Goal: Information Seeking & Learning: Check status

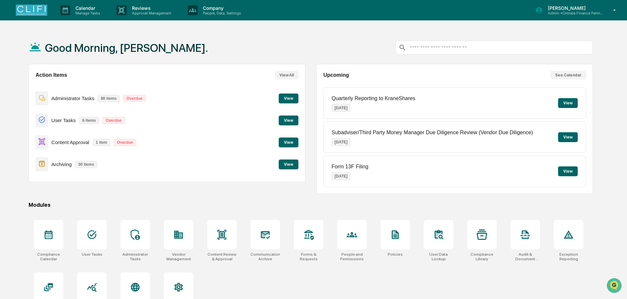
click at [286, 142] on button "View" at bounding box center [289, 143] width 20 height 10
click at [287, 120] on button "View" at bounding box center [289, 121] width 20 height 10
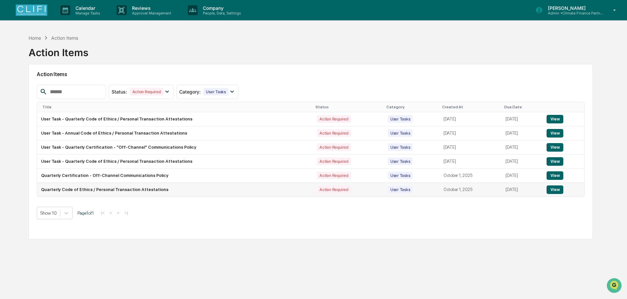
click at [556, 191] on button "View" at bounding box center [555, 190] width 17 height 9
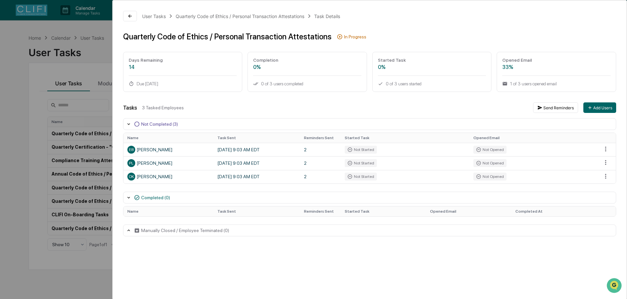
click at [8, 151] on div "User Tasks Quarterly Code of Ethics / Personal Transaction Attestations Task De…" at bounding box center [313, 149] width 627 height 299
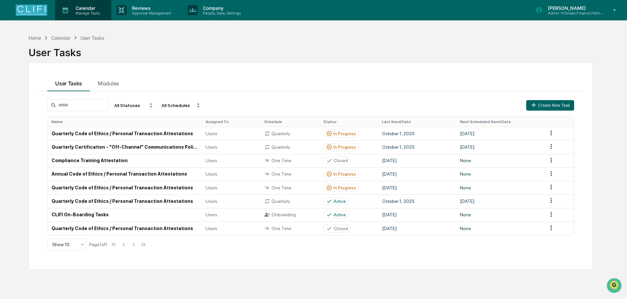
click at [92, 7] on p "Calendar" at bounding box center [86, 8] width 33 height 6
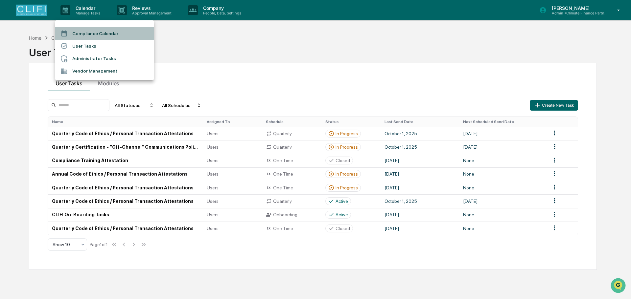
click at [88, 32] on li "Compliance Calendar" at bounding box center [104, 33] width 99 height 12
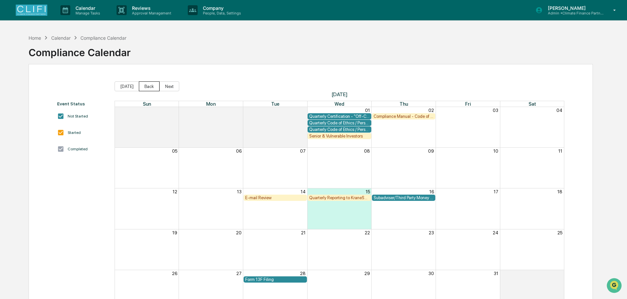
click at [151, 82] on button "Back" at bounding box center [149, 86] width 21 height 10
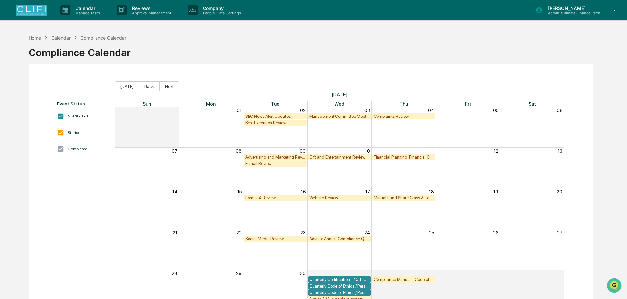
click at [151, 82] on button "Back" at bounding box center [149, 86] width 21 height 10
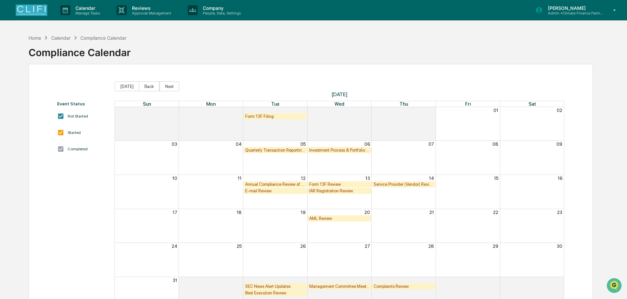
click at [151, 82] on button "Back" at bounding box center [149, 86] width 21 height 10
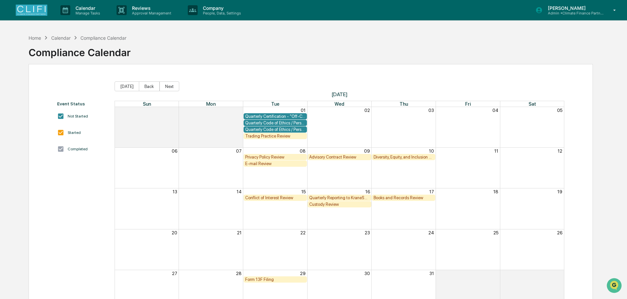
click at [272, 123] on div "Quarterly Code of Ethics / Personal Transaction Attestations" at bounding box center [275, 123] width 60 height 5
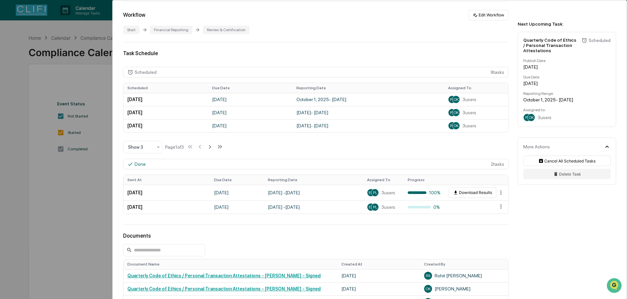
scroll to position [164, 0]
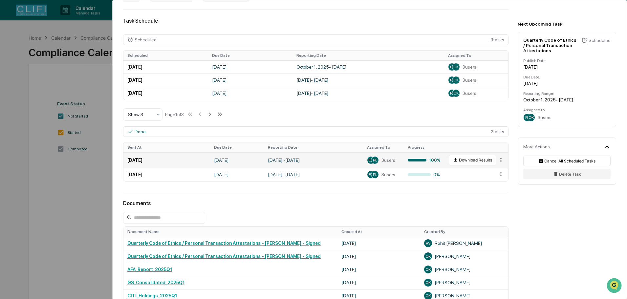
click at [497, 160] on html "Calendar Manage Tasks Reviews Approval Management Company People, Data, Setting…" at bounding box center [313, 149] width 627 height 299
click at [501, 170] on div "View" at bounding box center [501, 172] width 42 height 11
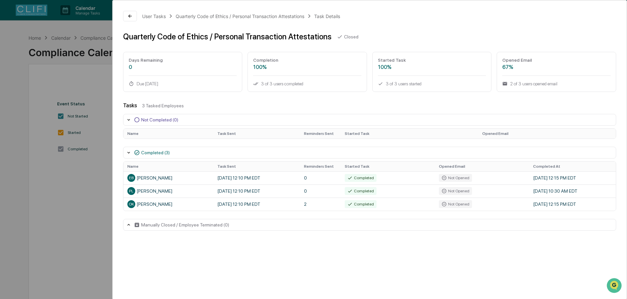
click at [46, 169] on div "User Tasks Quarterly Code of Ethics / Personal Transaction Attestations Task De…" at bounding box center [313, 149] width 627 height 299
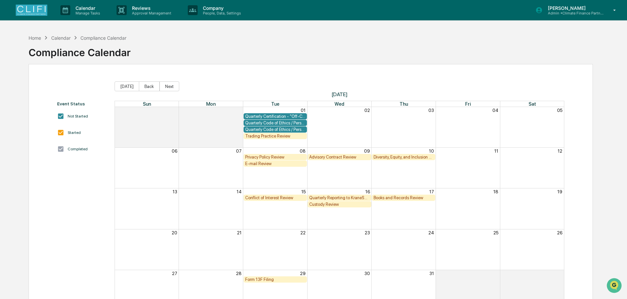
click at [277, 130] on div "Quarterly Code of Ethics / Personal Transaction Attestations" at bounding box center [275, 129] width 60 height 5
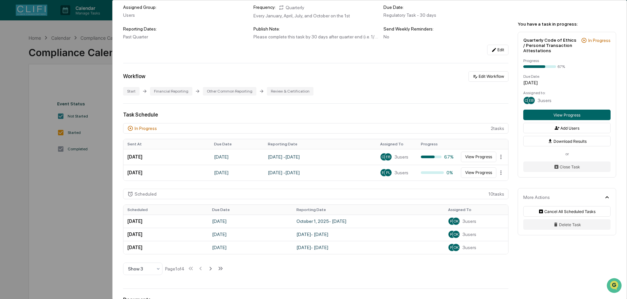
scroll to position [99, 0]
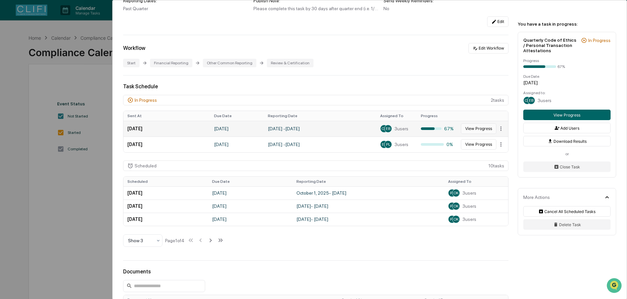
click at [483, 130] on button "View Progress" at bounding box center [478, 129] width 35 height 11
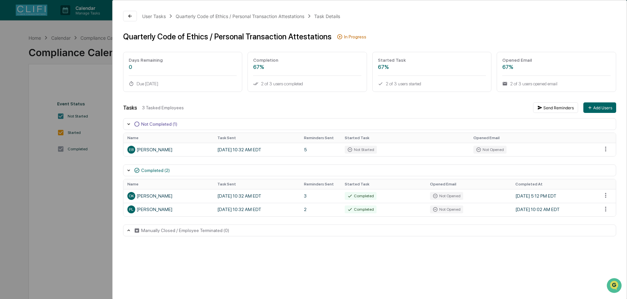
click at [48, 194] on div "User Tasks Quarterly Code of Ethics / Personal Transaction Attestations Task De…" at bounding box center [313, 149] width 627 height 299
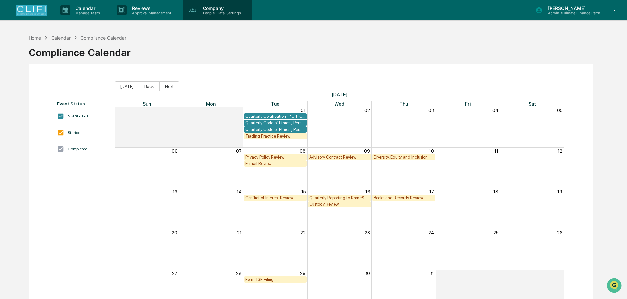
click at [201, 20] on div "Company People, Data, Settings" at bounding box center [218, 10] width 70 height 20
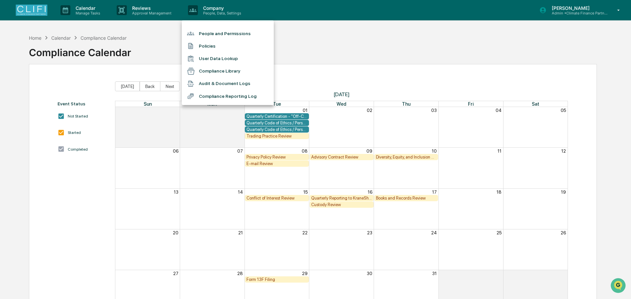
click at [218, 82] on li "Audit & Document Logs" at bounding box center [228, 84] width 92 height 12
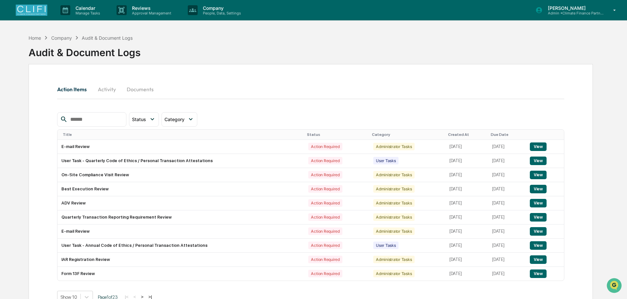
click at [142, 93] on button "Documents" at bounding box center [140, 89] width 37 height 16
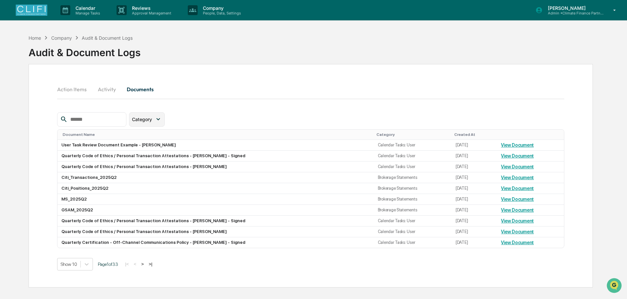
click at [146, 121] on span "Category" at bounding box center [142, 120] width 20 height 6
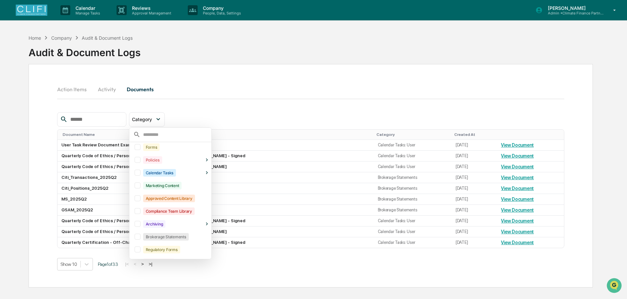
click at [178, 237] on div "Brokerage Statements" at bounding box center [166, 237] width 46 height 8
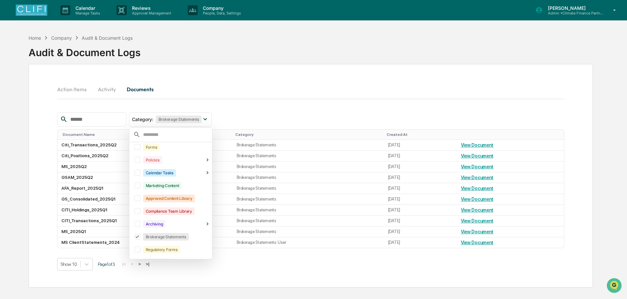
click at [255, 69] on div "Action Items Activity Documents Category : Brokerage Statements Select/Deselect…" at bounding box center [311, 176] width 565 height 224
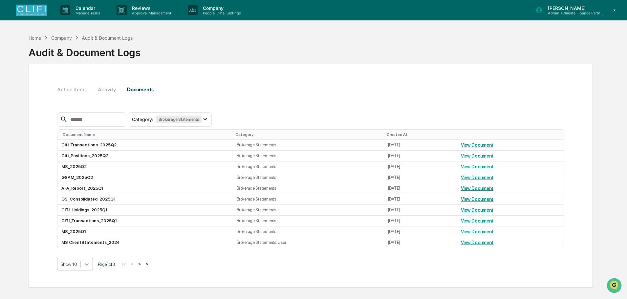
scroll to position [31, 0]
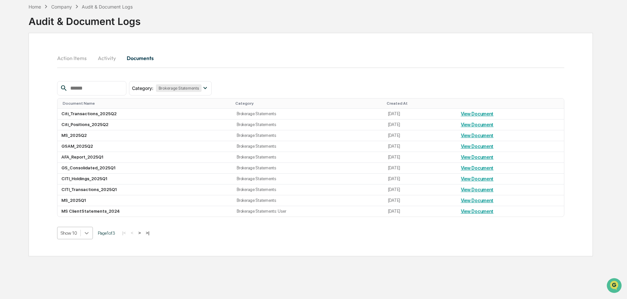
click at [84, 266] on body "Calendar Manage Tasks Reviews Approval Management Company People, Data, Setting…" at bounding box center [313, 134] width 627 height 330
click at [81, 291] on div "Show 100" at bounding box center [75, 290] width 36 height 11
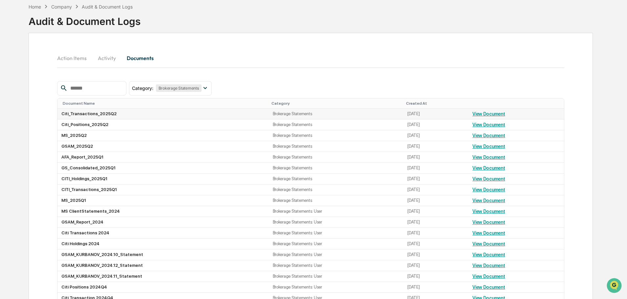
click at [490, 114] on link "View Document" at bounding box center [489, 113] width 33 height 5
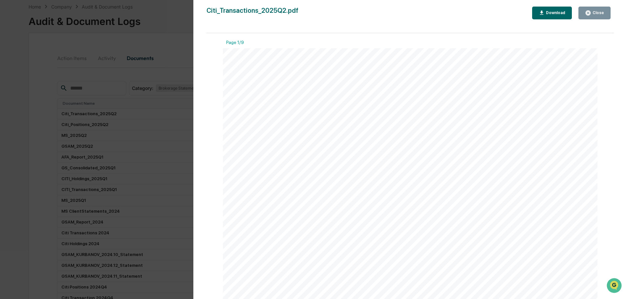
click at [596, 11] on div "Close" at bounding box center [598, 13] width 13 height 5
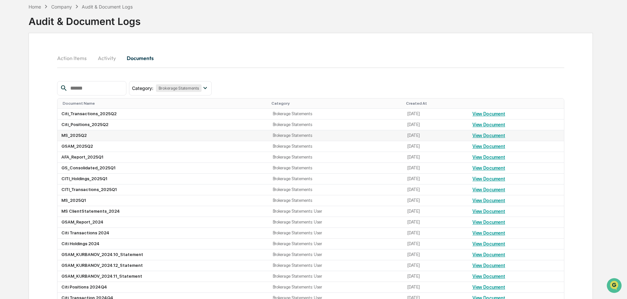
click at [482, 135] on link "View Document" at bounding box center [489, 135] width 33 height 5
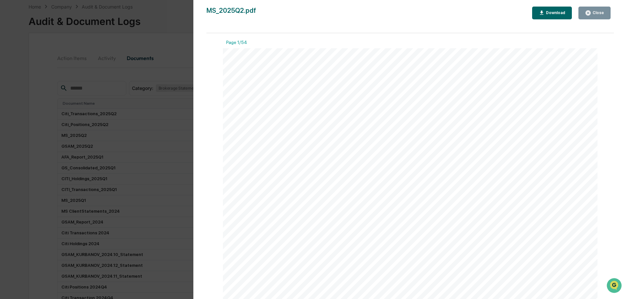
click at [601, 14] on div "Close" at bounding box center [598, 13] width 13 height 5
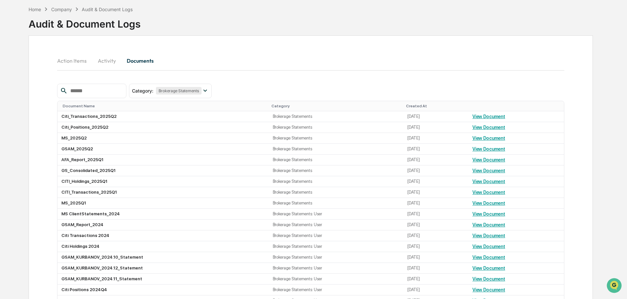
scroll to position [0, 0]
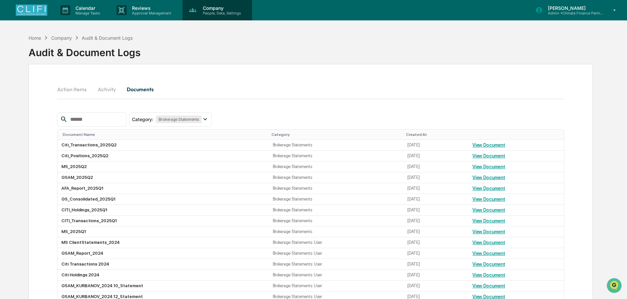
click at [226, 9] on p "Company" at bounding box center [221, 8] width 47 height 6
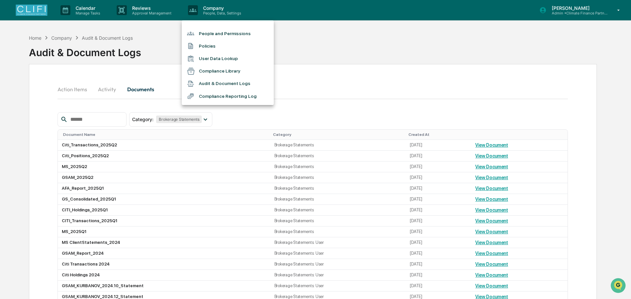
click at [219, 32] on li "People and Permissions" at bounding box center [228, 33] width 92 height 12
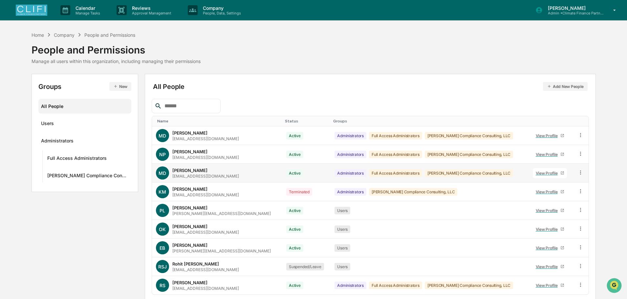
scroll to position [25, 0]
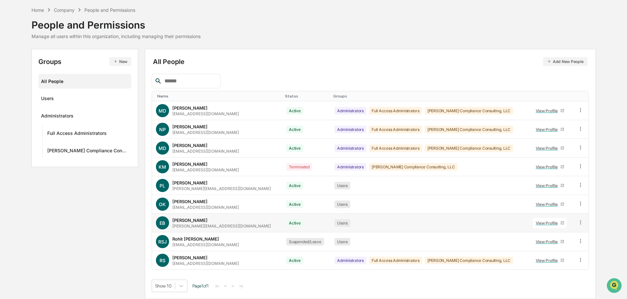
click at [540, 224] on div "View Profile" at bounding box center [548, 223] width 25 height 5
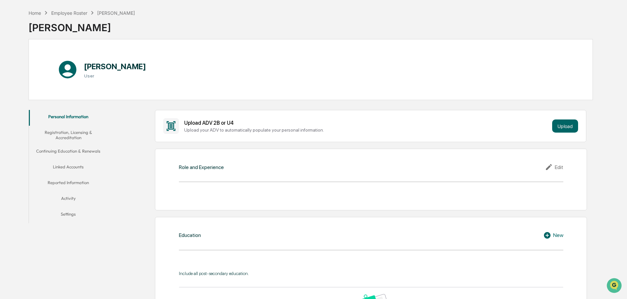
click at [74, 168] on button "Linked Accounts" at bounding box center [68, 168] width 79 height 16
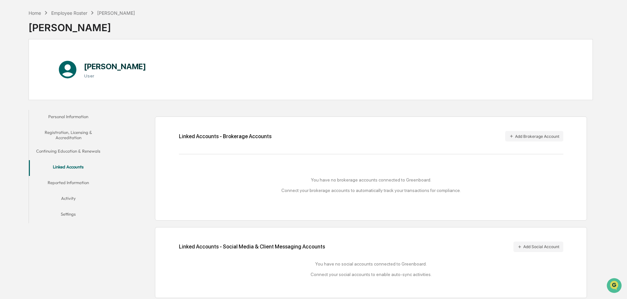
click at [76, 185] on button "Reported Information" at bounding box center [68, 184] width 79 height 16
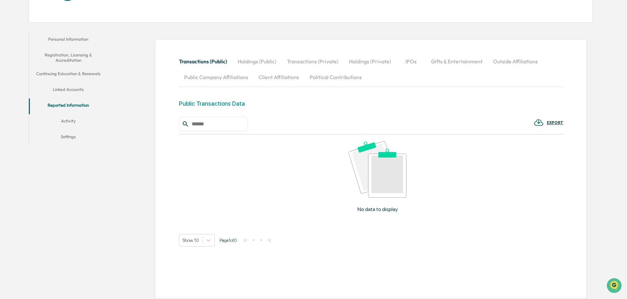
scroll to position [106, 0]
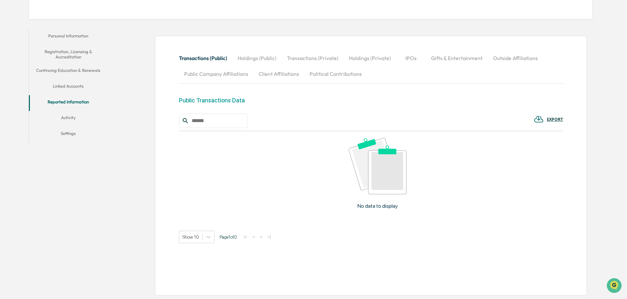
click at [246, 57] on button "Holdings (Public)" at bounding box center [257, 58] width 49 height 16
click at [325, 76] on button "Political Contributions" at bounding box center [336, 74] width 63 height 16
click at [205, 76] on button "Public Company Affiliations" at bounding box center [216, 74] width 75 height 16
click at [271, 78] on button "Client Affiliations" at bounding box center [279, 74] width 51 height 16
click at [418, 58] on button "IPOs" at bounding box center [411, 58] width 30 height 16
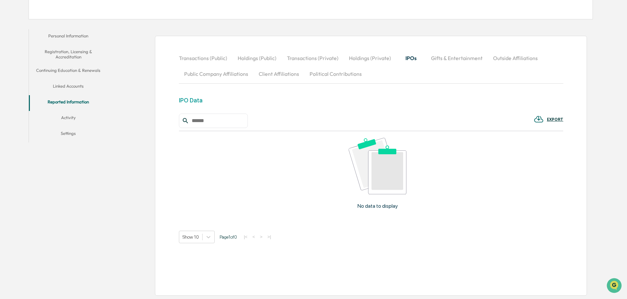
click at [380, 54] on button "Holdings (Private)" at bounding box center [370, 58] width 53 height 16
click at [321, 59] on button "Transactions (Private)" at bounding box center [313, 58] width 62 height 16
click at [445, 60] on button "Gifts & Entertainment" at bounding box center [457, 58] width 62 height 16
click at [508, 60] on button "Outside Affiliations" at bounding box center [516, 58] width 55 height 16
click at [79, 133] on button "Settings" at bounding box center [68, 135] width 79 height 16
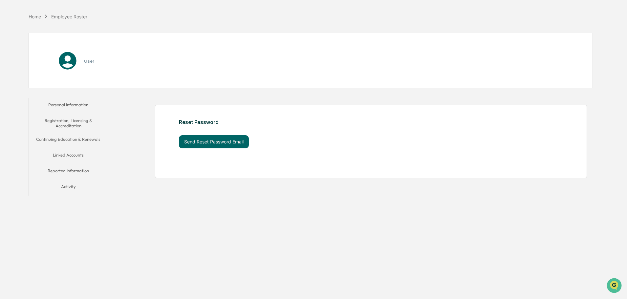
scroll to position [31, 0]
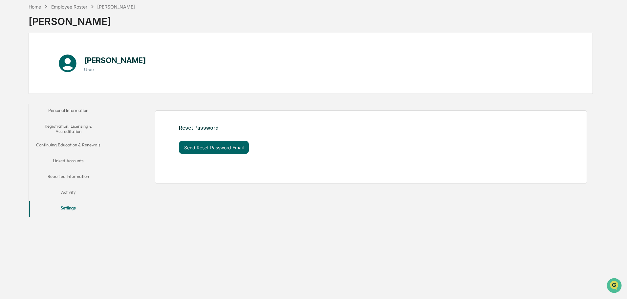
click at [79, 192] on button "Activity" at bounding box center [68, 194] width 79 height 16
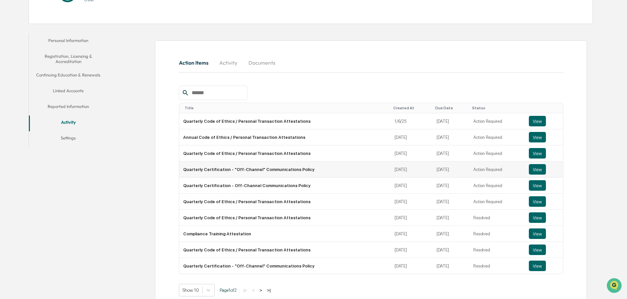
scroll to position [116, 0]
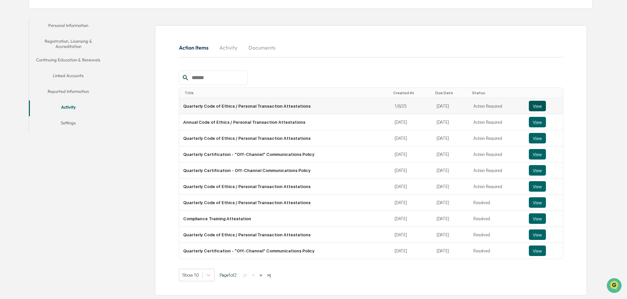
click at [534, 106] on button "View" at bounding box center [537, 106] width 17 height 11
click at [230, 46] on button "Activity" at bounding box center [229, 48] width 30 height 16
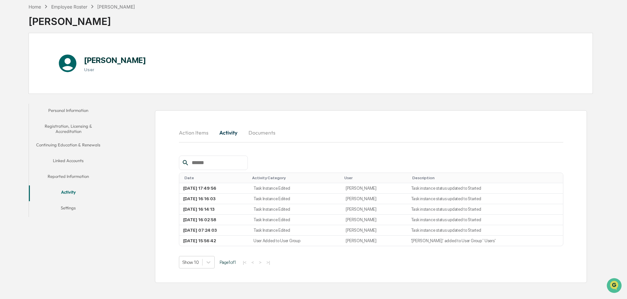
click at [262, 134] on button "Documents" at bounding box center [261, 133] width 37 height 16
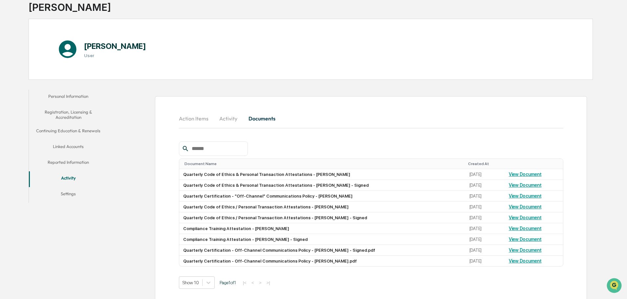
scroll to position [53, 0]
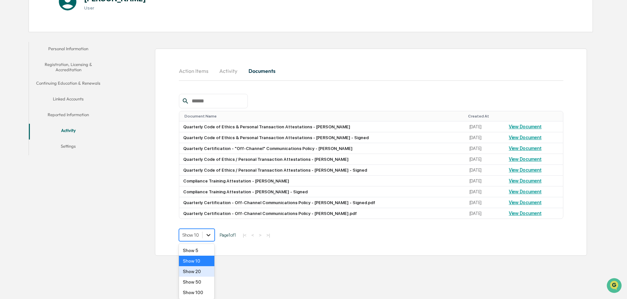
click at [213, 259] on body "Calendar Manage Tasks Reviews Approval Management Company People, Data, Setting…" at bounding box center [313, 83] width 627 height 352
click at [205, 289] on div "Show 100" at bounding box center [197, 292] width 36 height 11
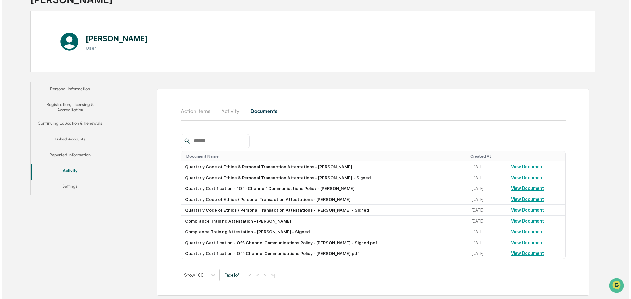
scroll to position [0, 0]
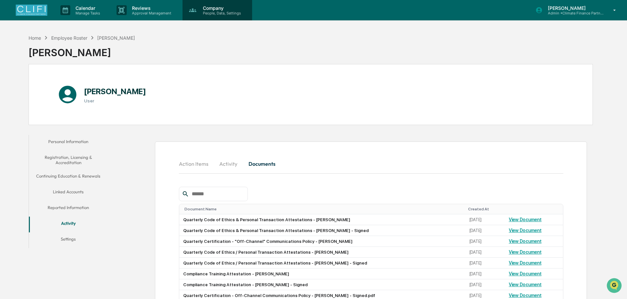
click at [237, 10] on p "Company" at bounding box center [221, 8] width 47 height 6
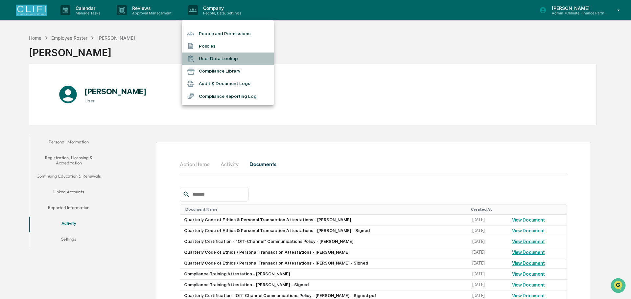
click at [212, 56] on li "User Data Lookup" at bounding box center [228, 59] width 92 height 12
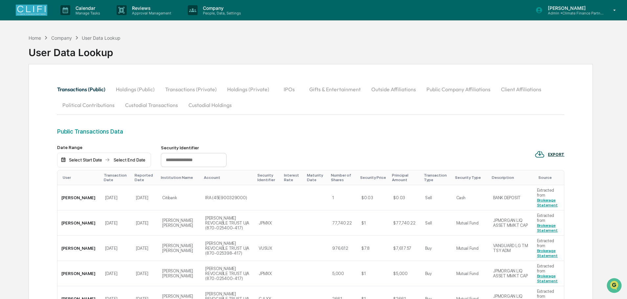
click at [94, 159] on div "Select Start Date" at bounding box center [85, 159] width 36 height 5
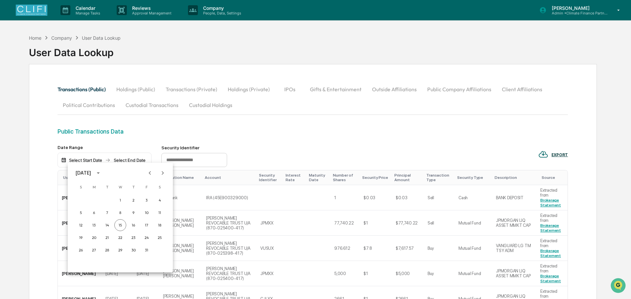
click at [91, 172] on div "[DATE]" at bounding box center [83, 172] width 15 height 7
click at [144, 228] on button "2025" at bounding box center [155, 227] width 24 height 12
click at [88, 191] on button "Jan" at bounding box center [86, 189] width 24 height 12
click at [91, 173] on div "[DATE]" at bounding box center [83, 172] width 15 height 7
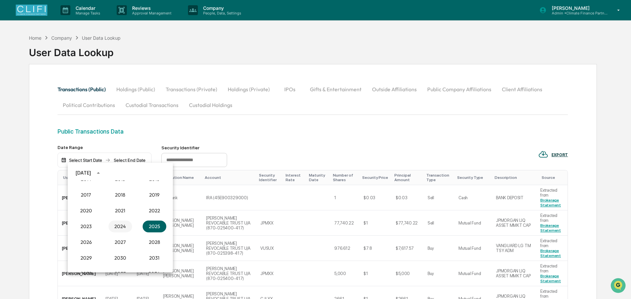
click at [118, 222] on button "2024" at bounding box center [120, 227] width 24 height 12
click at [118, 220] on button "Aug" at bounding box center [120, 223] width 24 height 12
click at [136, 198] on button "1" at bounding box center [133, 200] width 12 height 12
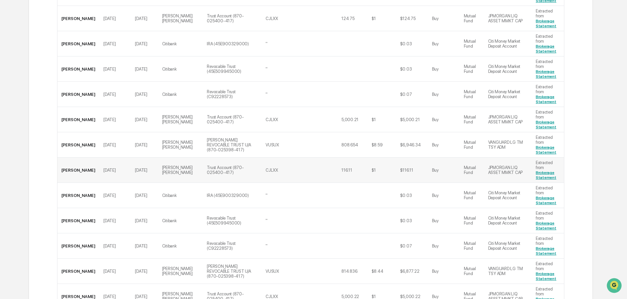
scroll to position [649, 0]
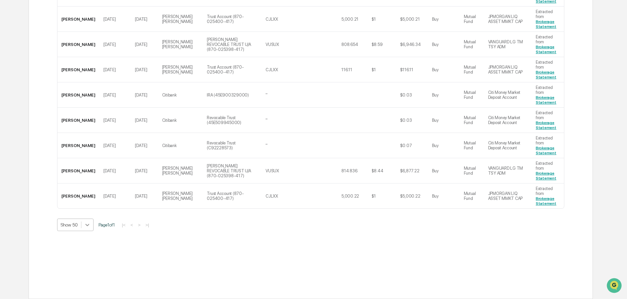
click at [88, 225] on icon at bounding box center [87, 225] width 4 height 2
click at [85, 282] on div "Show 100" at bounding box center [75, 282] width 36 height 11
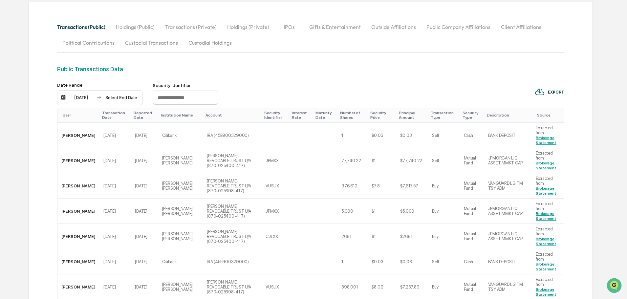
scroll to position [0, 0]
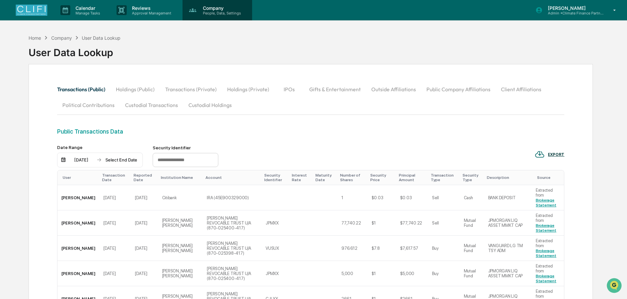
click at [236, 15] on p "People, Data, Settings" at bounding box center [221, 13] width 47 height 5
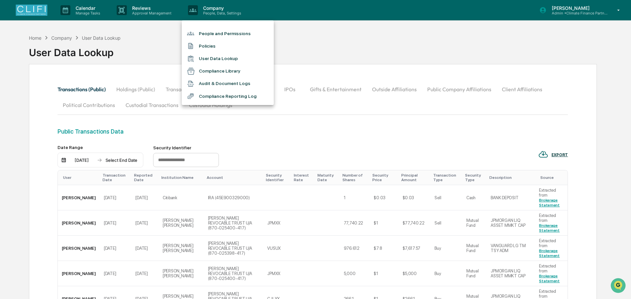
click at [221, 83] on li "Audit & Document Logs" at bounding box center [228, 84] width 92 height 12
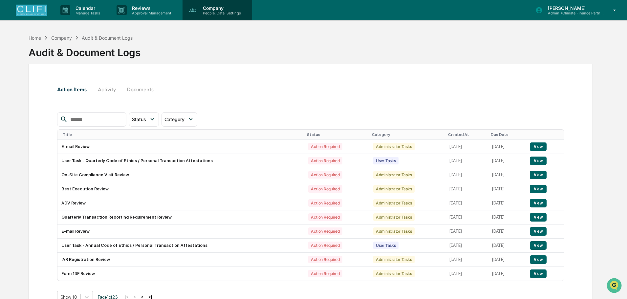
click at [217, 18] on div "Company People, Data, Settings" at bounding box center [218, 10] width 70 height 20
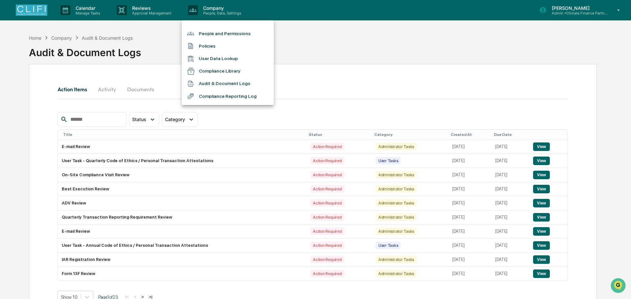
click at [219, 35] on li "People and Permissions" at bounding box center [228, 33] width 92 height 12
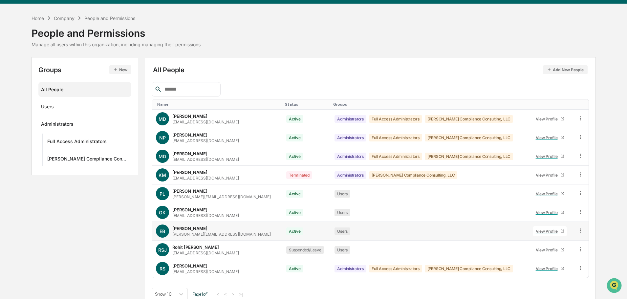
scroll to position [25, 0]
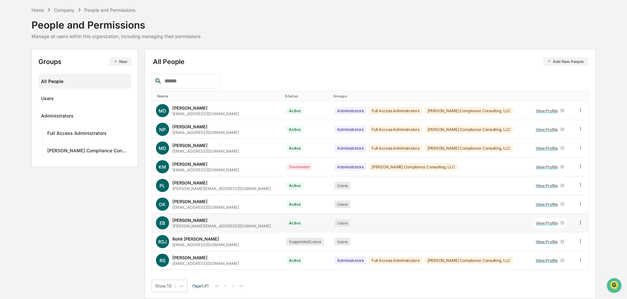
click at [542, 225] on div "View Profile" at bounding box center [548, 223] width 25 height 5
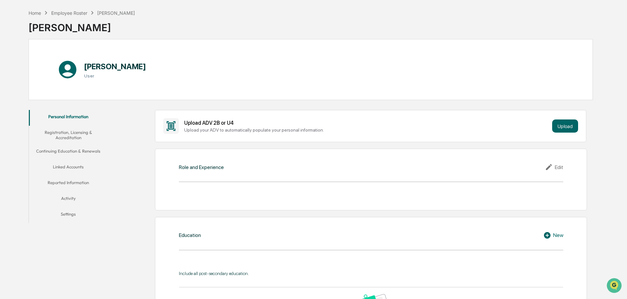
click at [77, 199] on button "Activity" at bounding box center [68, 200] width 79 height 16
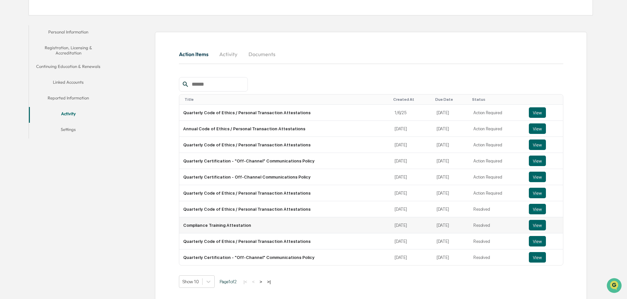
scroll to position [116, 0]
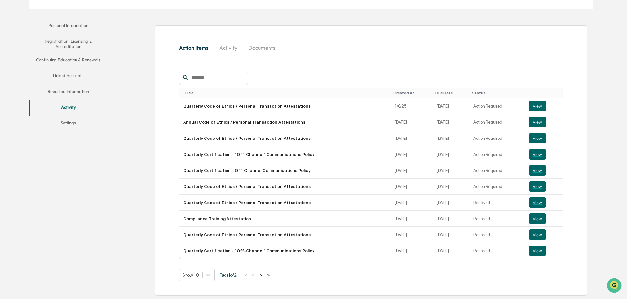
click at [232, 48] on button "Activity" at bounding box center [229, 48] width 30 height 16
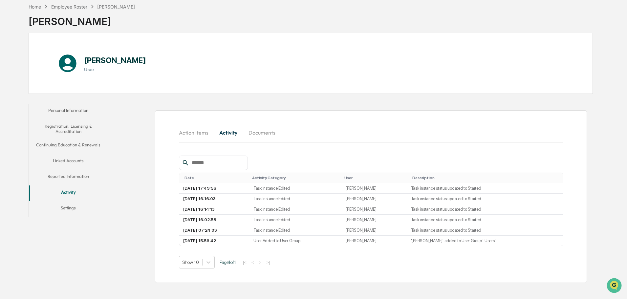
scroll to position [31, 0]
click at [265, 133] on button "Documents" at bounding box center [261, 133] width 37 height 16
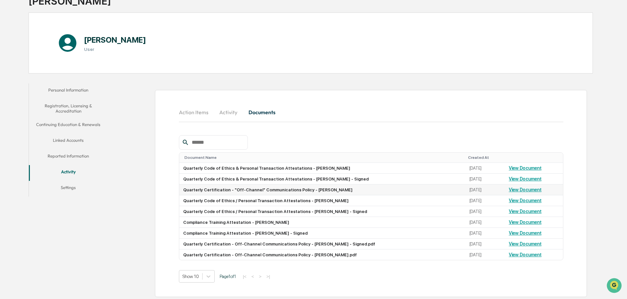
scroll to position [53, 0]
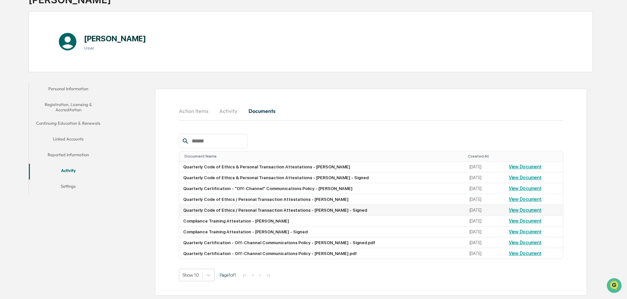
click at [525, 210] on link "View Document" at bounding box center [525, 210] width 33 height 5
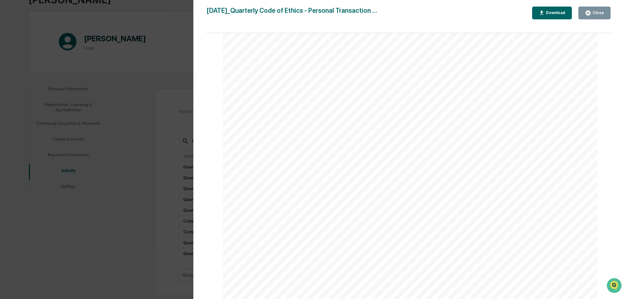
scroll to position [3219, 0]
